Goal: Information Seeking & Learning: Check status

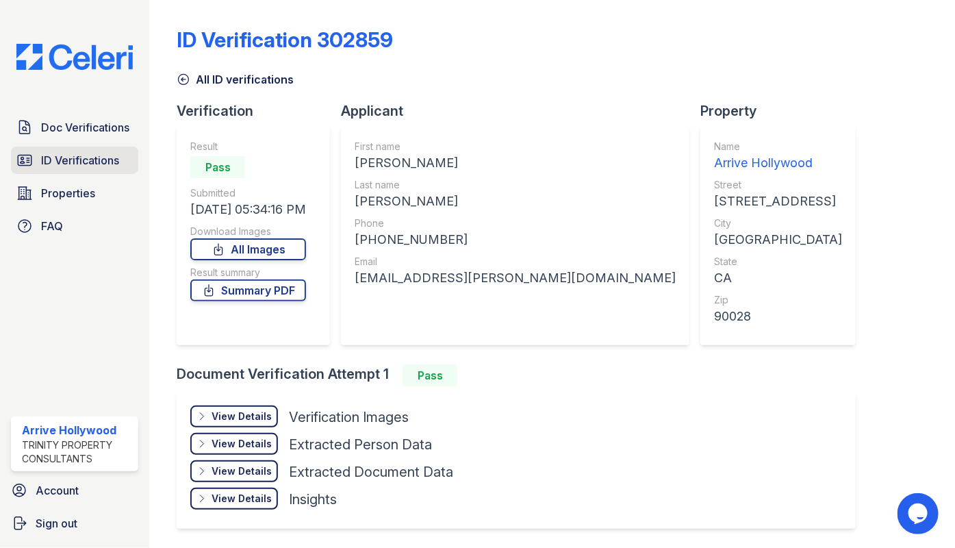
click at [76, 165] on span "ID Verifications" at bounding box center [80, 160] width 78 height 16
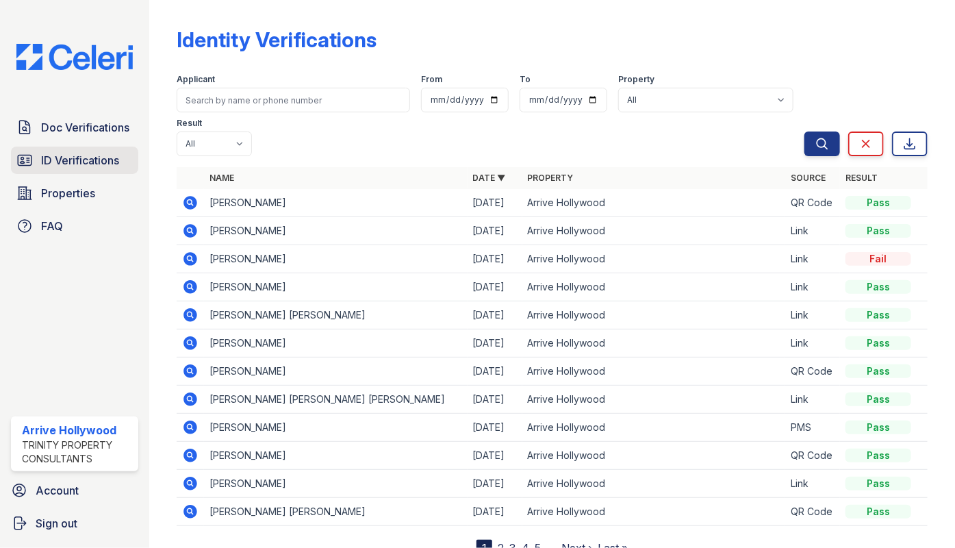
click at [68, 159] on span "ID Verifications" at bounding box center [80, 160] width 78 height 16
click at [189, 200] on icon at bounding box center [189, 201] width 3 height 3
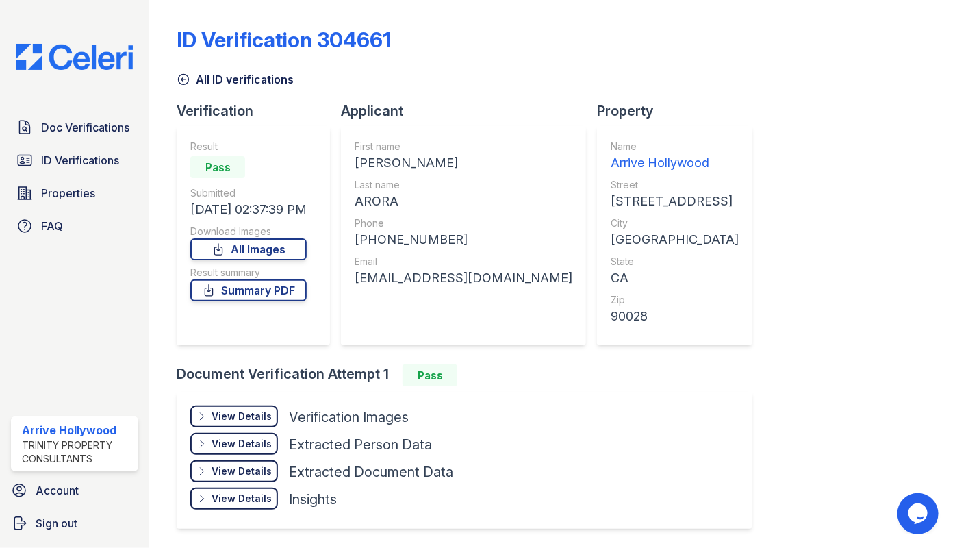
click at [381, 161] on div "AKSHIT" at bounding box center [464, 162] width 218 height 19
copy div "AKSHIT"
click at [373, 199] on div "ARORA" at bounding box center [464, 201] width 218 height 19
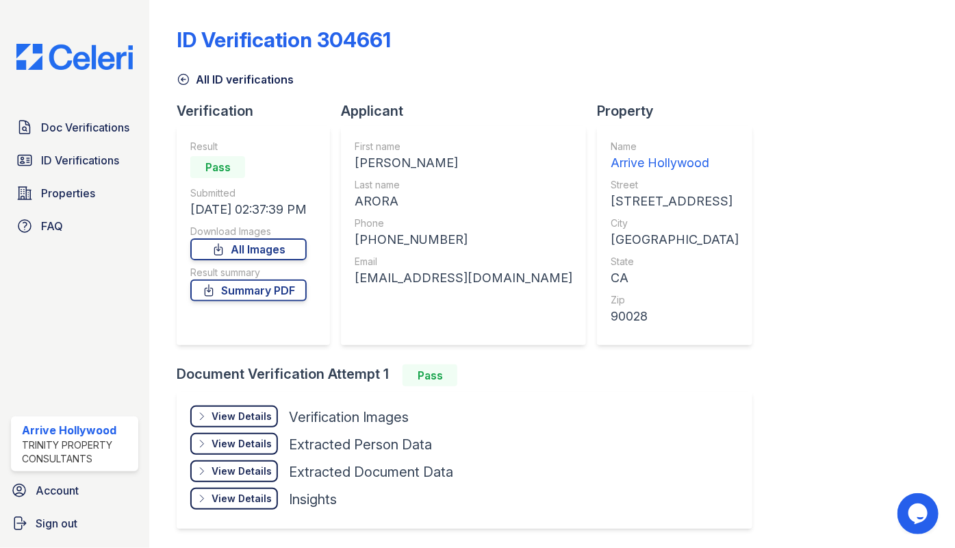
copy div "ARORA"
click at [400, 241] on div "+18186749923" at bounding box center [464, 239] width 218 height 19
copy div "18186749923"
click at [440, 277] on div "aroraakshit29@gmail.com" at bounding box center [464, 277] width 218 height 19
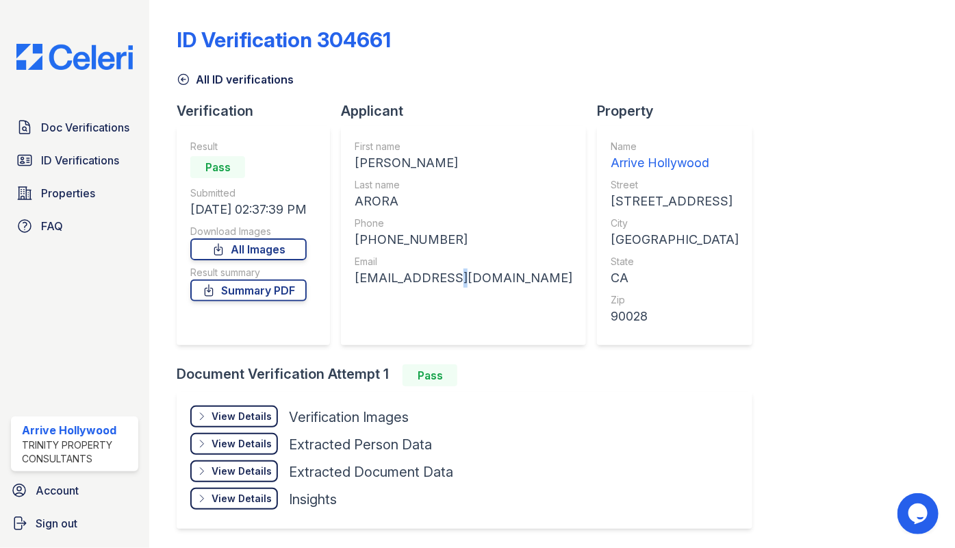
click at [440, 277] on div "aroraakshit29@gmail.com" at bounding box center [464, 277] width 218 height 19
copy div "aroraakshit29@gmail.com"
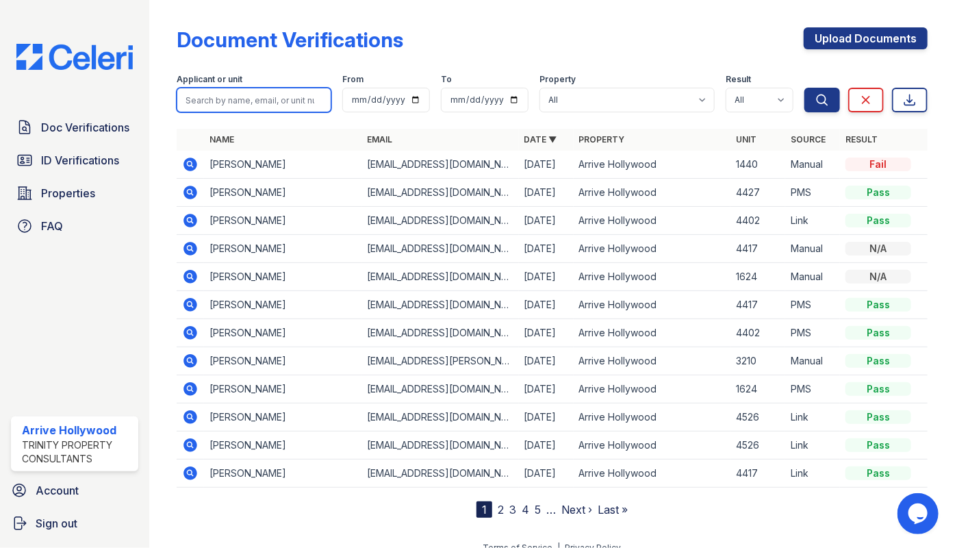
click at [242, 110] on input "search" at bounding box center [254, 100] width 155 height 25
click at [80, 156] on span "ID Verifications" at bounding box center [80, 160] width 78 height 16
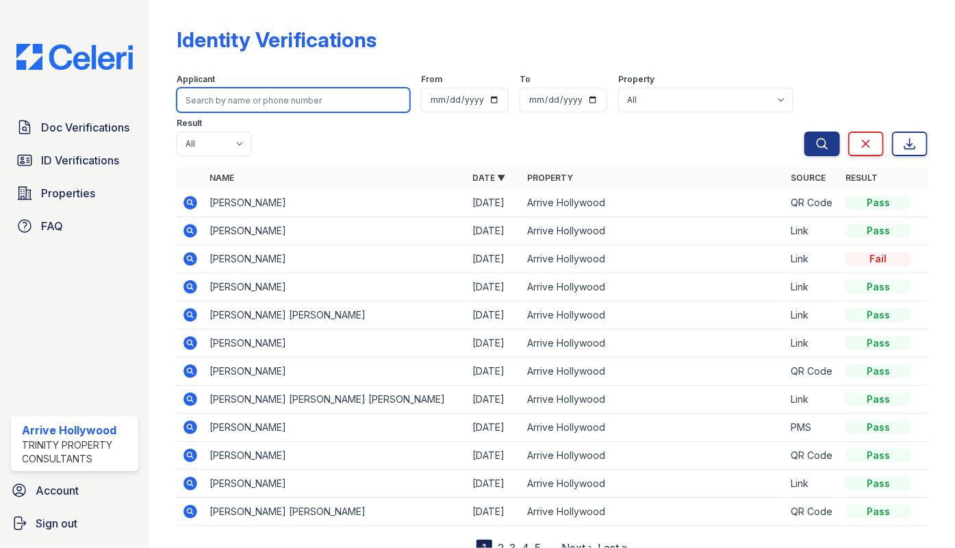
click at [264, 105] on input "search" at bounding box center [293, 100] width 233 height 25
paste input "[PERSON_NAME]"
type input "[PERSON_NAME]"
click at [804, 131] on button "Search" at bounding box center [822, 143] width 36 height 25
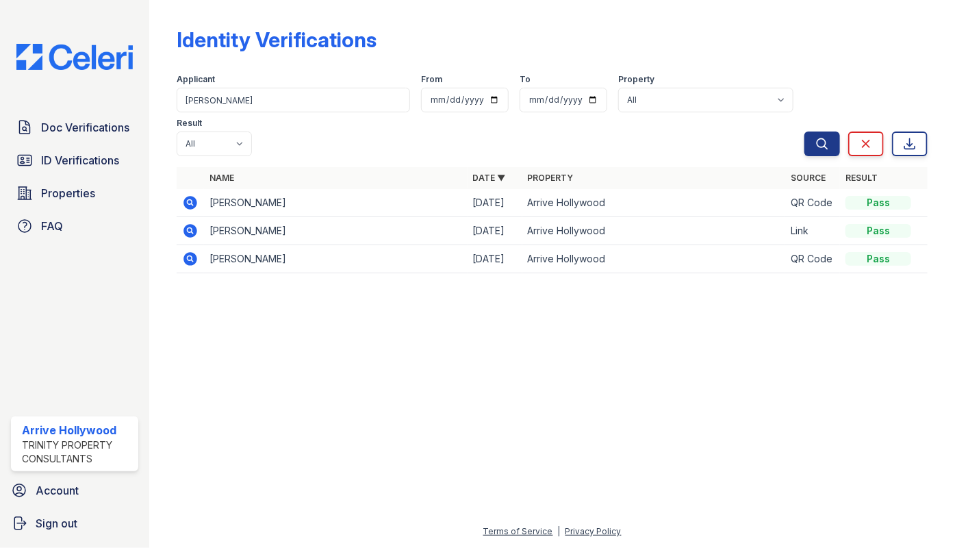
click at [188, 251] on icon at bounding box center [190, 259] width 16 height 16
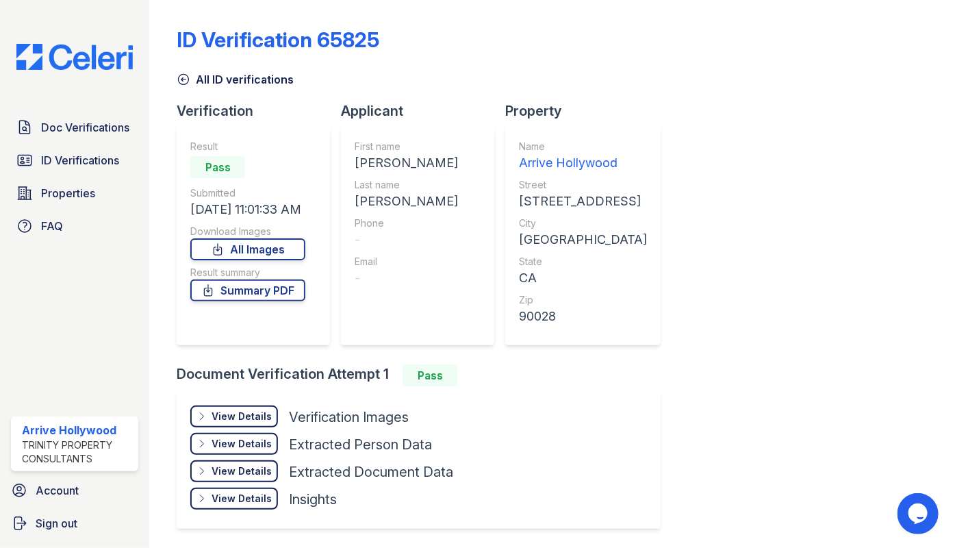
click at [253, 413] on div "View Details" at bounding box center [242, 416] width 60 height 14
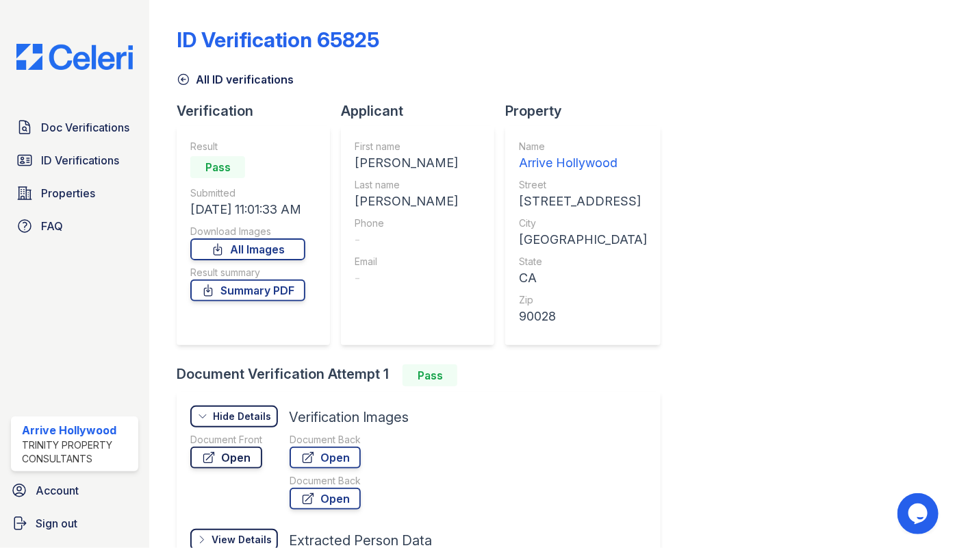
click at [236, 459] on link "Open" at bounding box center [226, 457] width 72 height 22
